Goal: Information Seeking & Learning: Learn about a topic

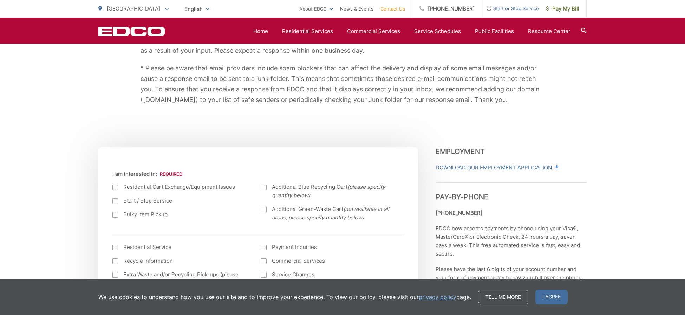
scroll to position [174, 0]
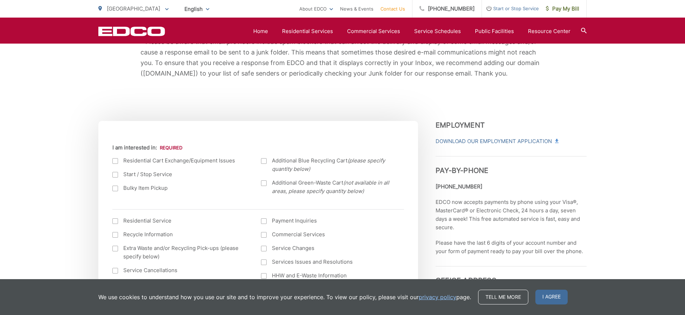
click at [524, 103] on div "EDCO keeps your response strictly confidential. We do not provide it to any out…" at bounding box center [342, 43] width 488 height 155
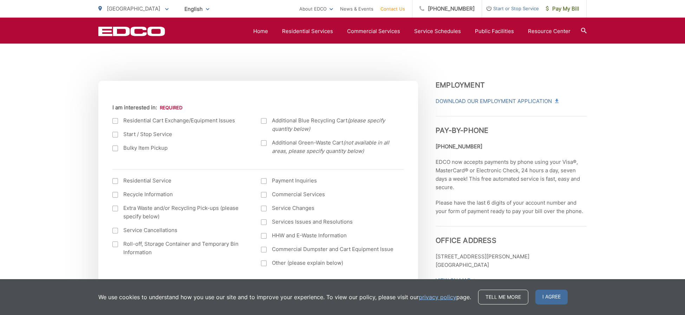
scroll to position [250, 0]
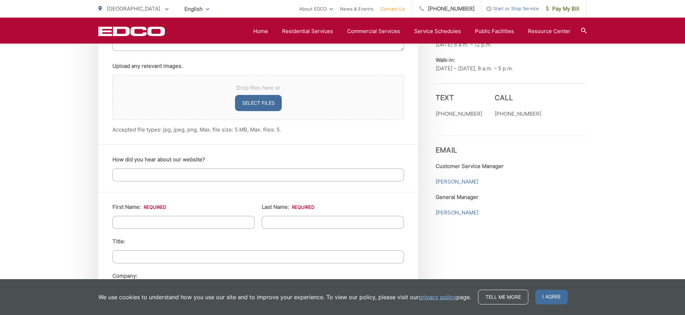
scroll to position [486, 0]
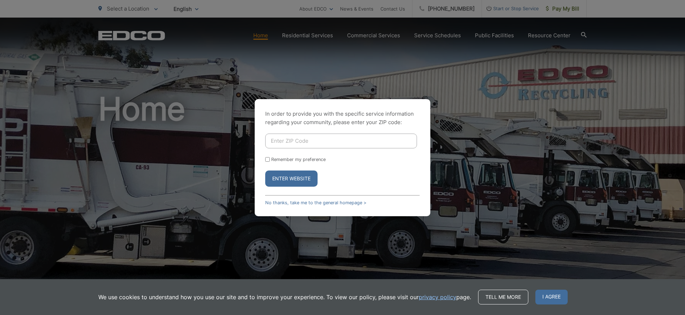
click at [335, 139] on input "Enter ZIP Code" at bounding box center [341, 140] width 152 height 15
type input "92075"
click at [296, 177] on button "Enter Website" at bounding box center [291, 178] width 52 height 16
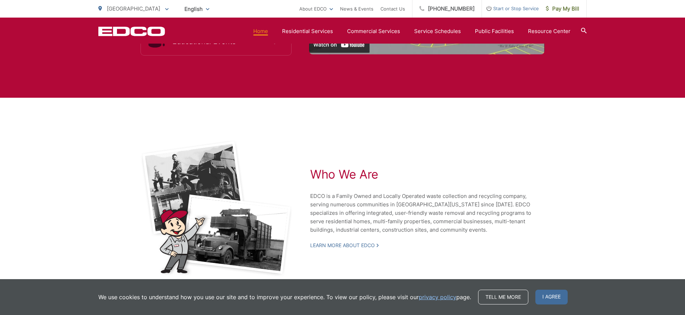
scroll to position [1505, 0]
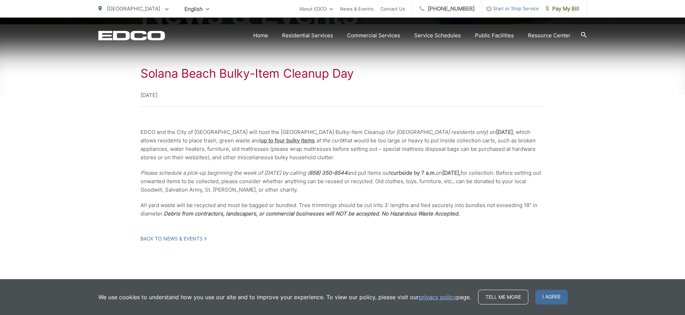
scroll to position [129, 0]
